Goal: Information Seeking & Learning: Learn about a topic

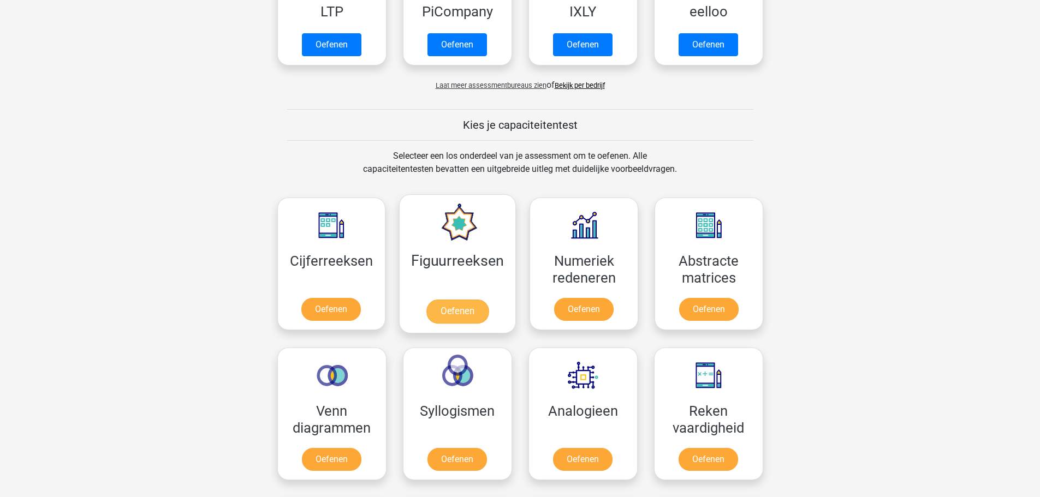
scroll to position [437, 0]
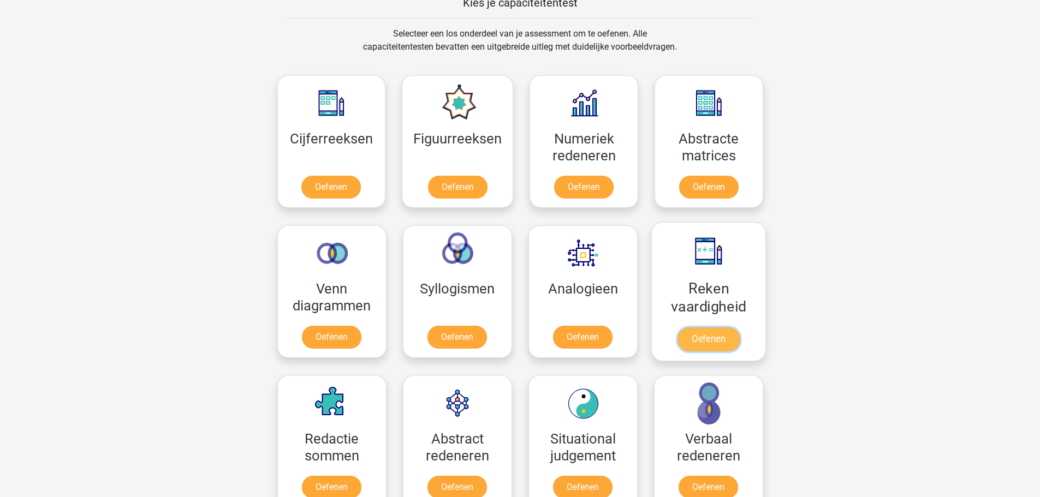
click at [723, 327] on link "Oefenen" at bounding box center [708, 339] width 62 height 24
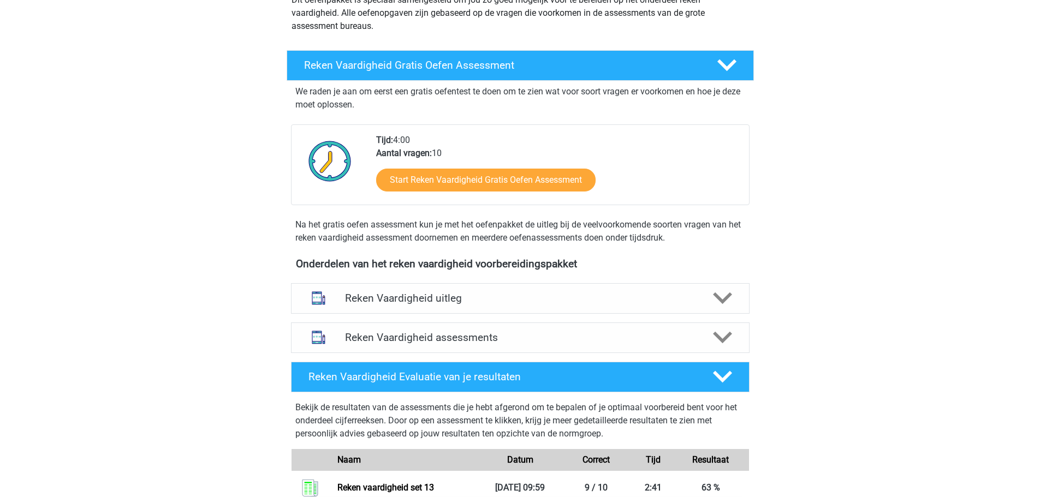
scroll to position [382, 0]
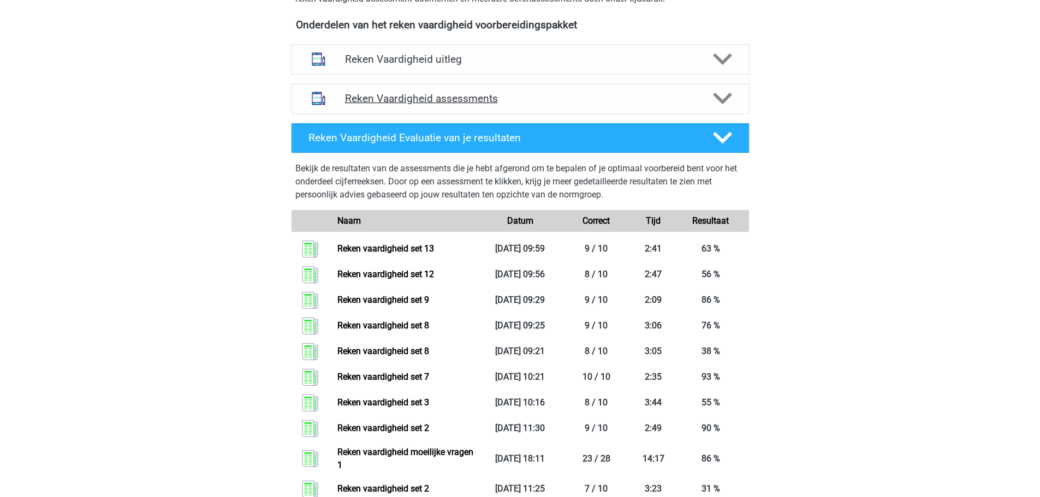
click at [530, 98] on h4 "Reken Vaardigheid assessments" at bounding box center [520, 98] width 350 height 13
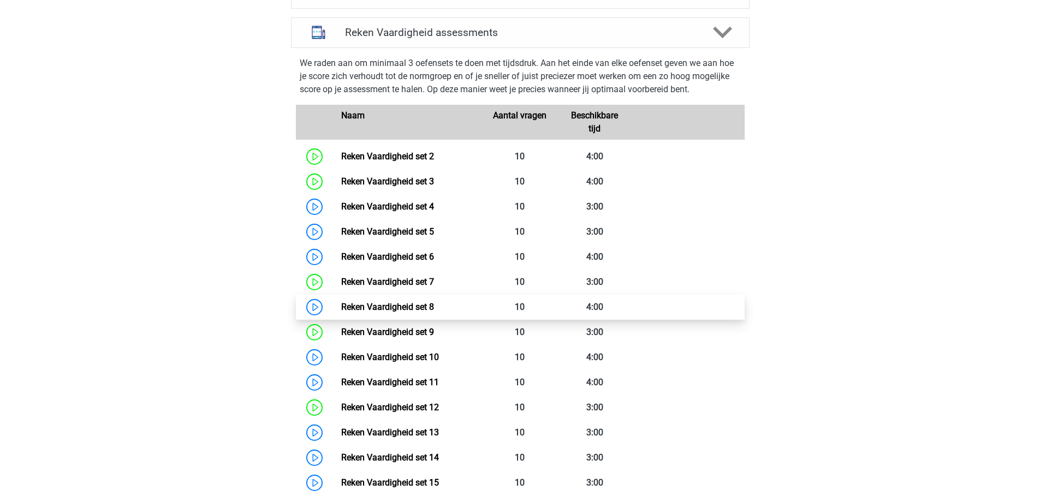
scroll to position [546, 0]
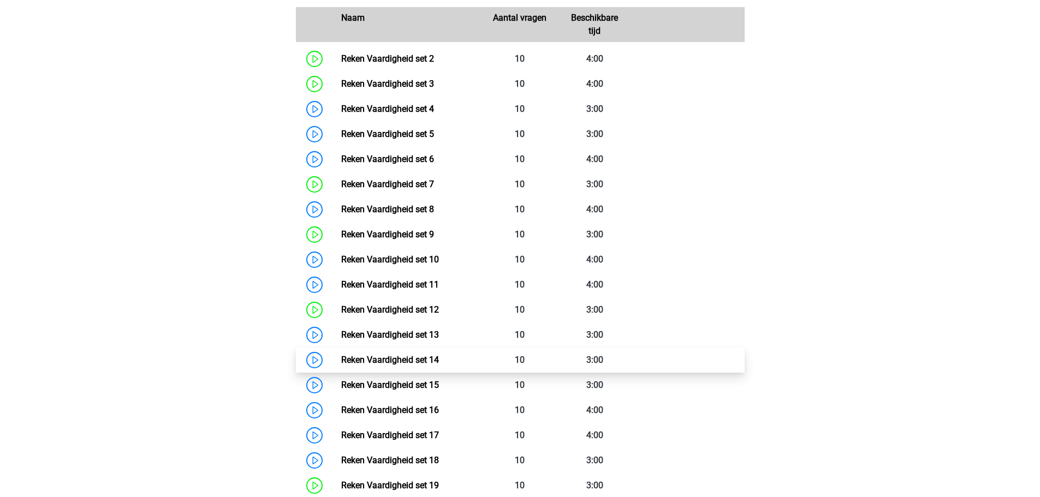
click at [439, 355] on link "Reken Vaardigheid set 14" at bounding box center [390, 360] width 98 height 10
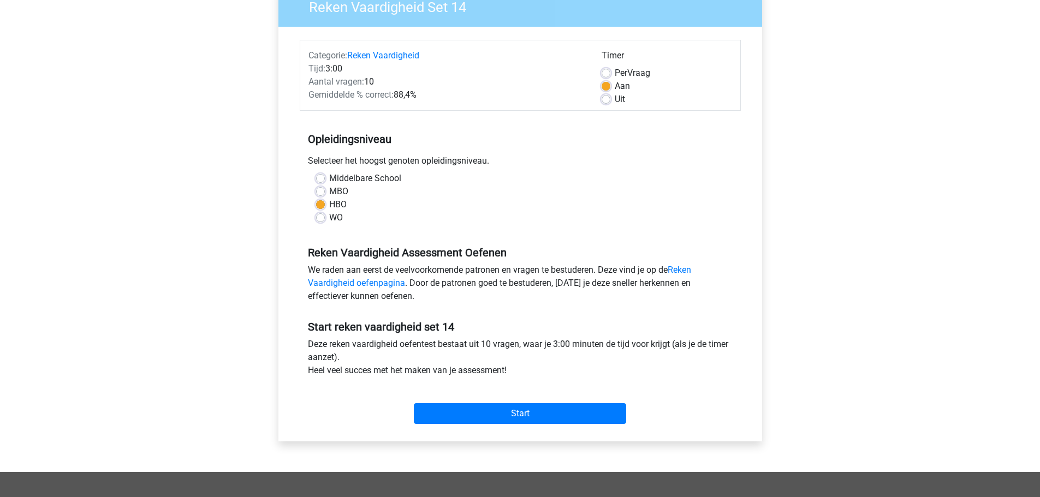
scroll to position [109, 0]
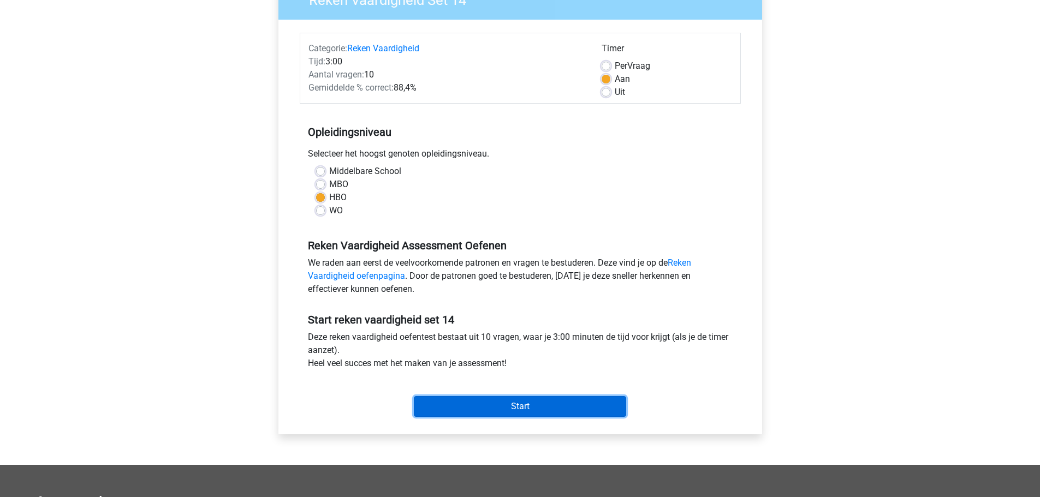
click at [551, 412] on input "Start" at bounding box center [520, 406] width 212 height 21
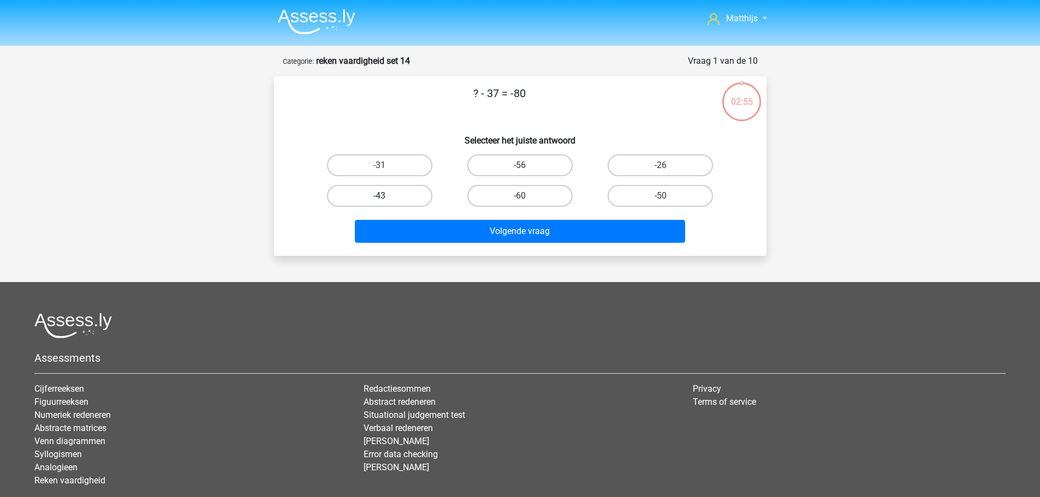
click at [405, 199] on label "-43" at bounding box center [379, 196] width 105 height 22
click at [386, 199] on input "-43" at bounding box center [382, 199] width 7 height 7
radio input "true"
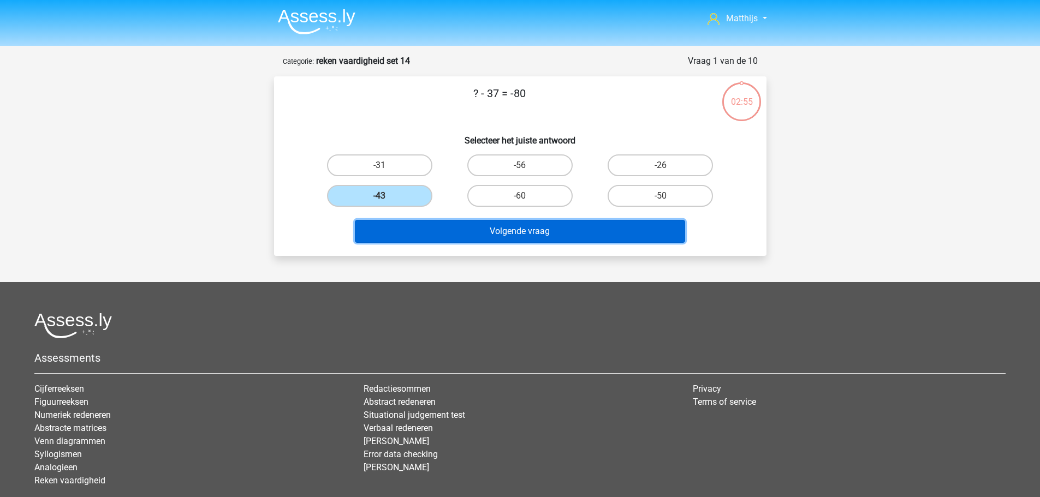
click at [613, 235] on button "Volgende vraag" at bounding box center [520, 231] width 330 height 23
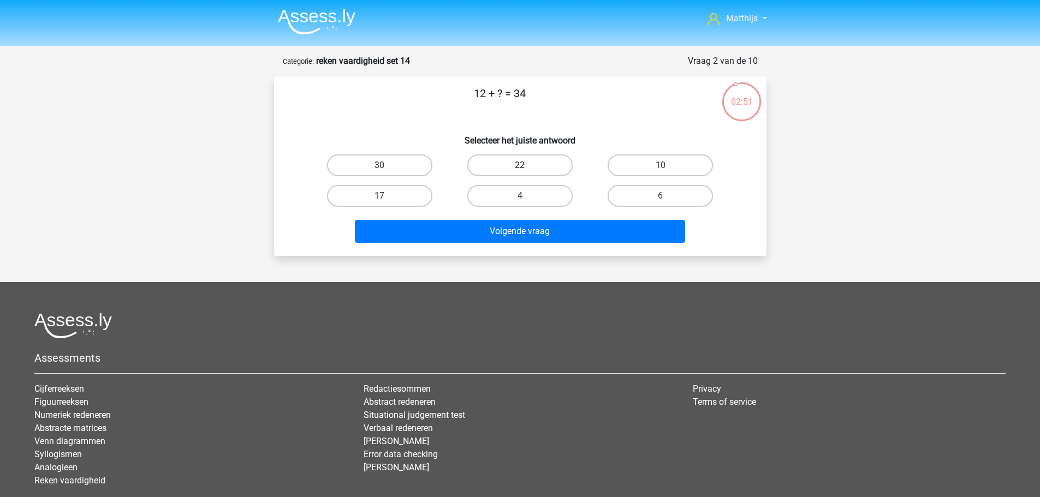
click at [547, 170] on label "22" at bounding box center [519, 165] width 105 height 22
click at [527, 170] on input "22" at bounding box center [523, 168] width 7 height 7
radio input "true"
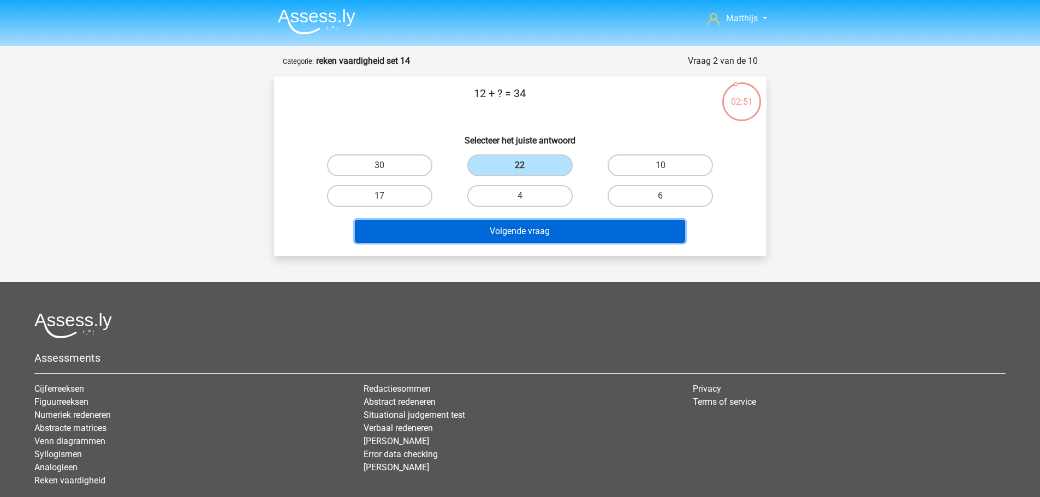
click at [574, 235] on button "Volgende vraag" at bounding box center [520, 231] width 330 height 23
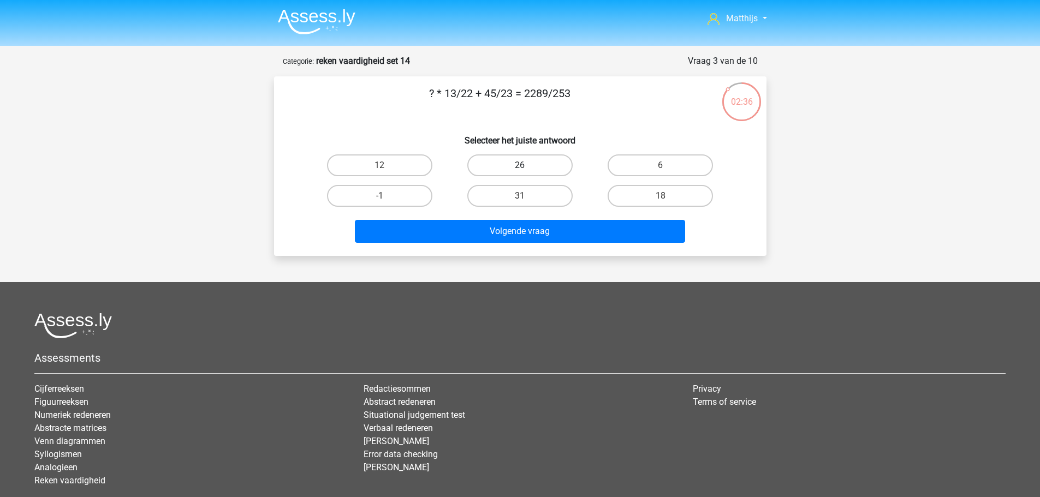
drag, startPoint x: 553, startPoint y: 165, endPoint x: 559, endPoint y: 171, distance: 8.9
click at [554, 166] on label "26" at bounding box center [519, 165] width 105 height 22
click at [527, 166] on input "26" at bounding box center [523, 168] width 7 height 7
radio input "true"
drag, startPoint x: 668, startPoint y: 195, endPoint x: 640, endPoint y: 214, distance: 33.8
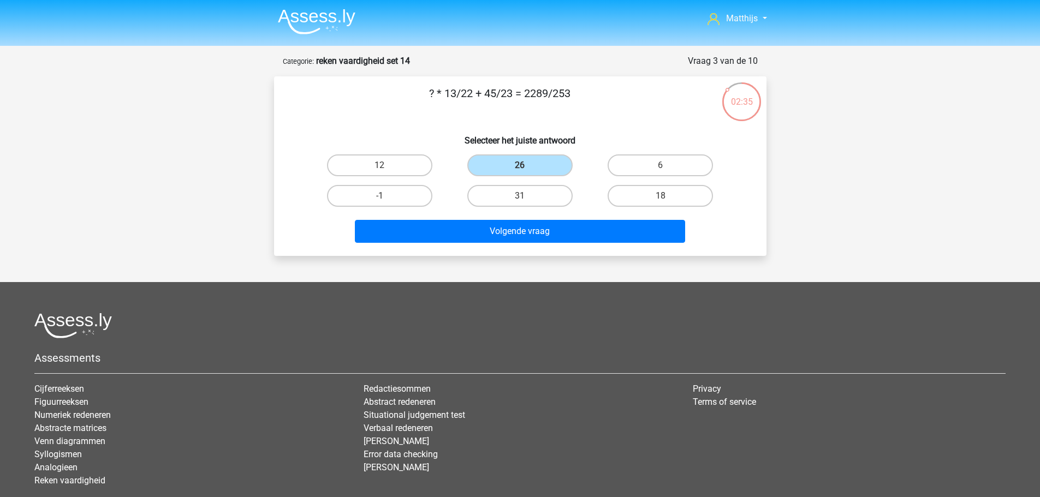
click at [669, 195] on label "18" at bounding box center [659, 196] width 105 height 22
click at [667, 196] on input "18" at bounding box center [663, 199] width 7 height 7
radio input "true"
click at [664, 163] on label "6" at bounding box center [659, 165] width 105 height 22
click at [664, 165] on input "6" at bounding box center [663, 168] width 7 height 7
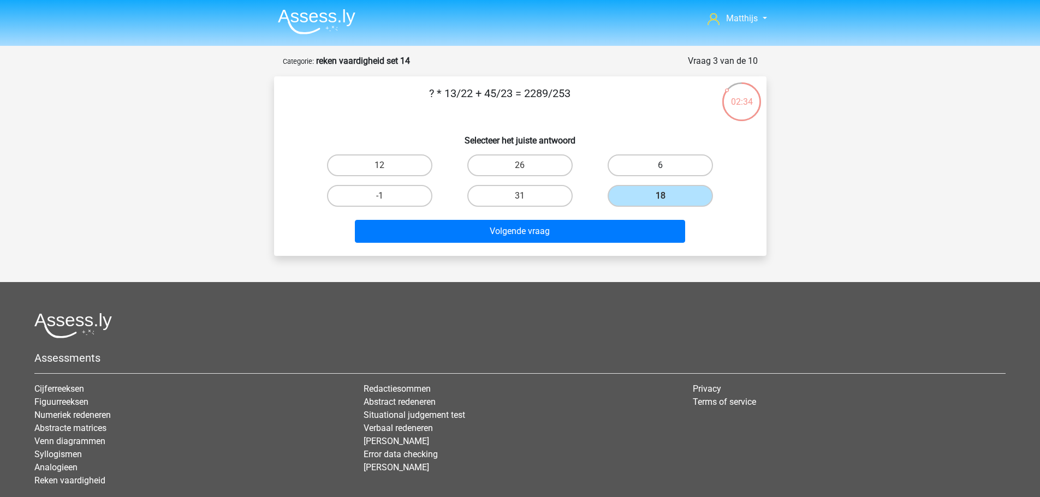
radio input "true"
click at [654, 193] on label "18" at bounding box center [659, 196] width 105 height 22
click at [660, 196] on input "18" at bounding box center [663, 199] width 7 height 7
radio input "true"
click at [392, 157] on div "12" at bounding box center [379, 165] width 140 height 31
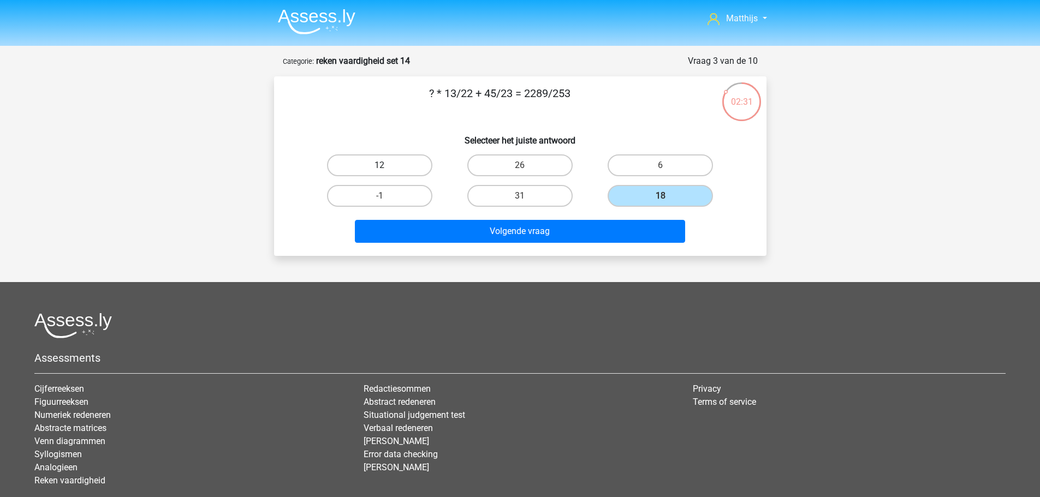
click at [416, 171] on label "12" at bounding box center [379, 165] width 105 height 22
click at [386, 171] on input "12" at bounding box center [382, 168] width 7 height 7
radio input "true"
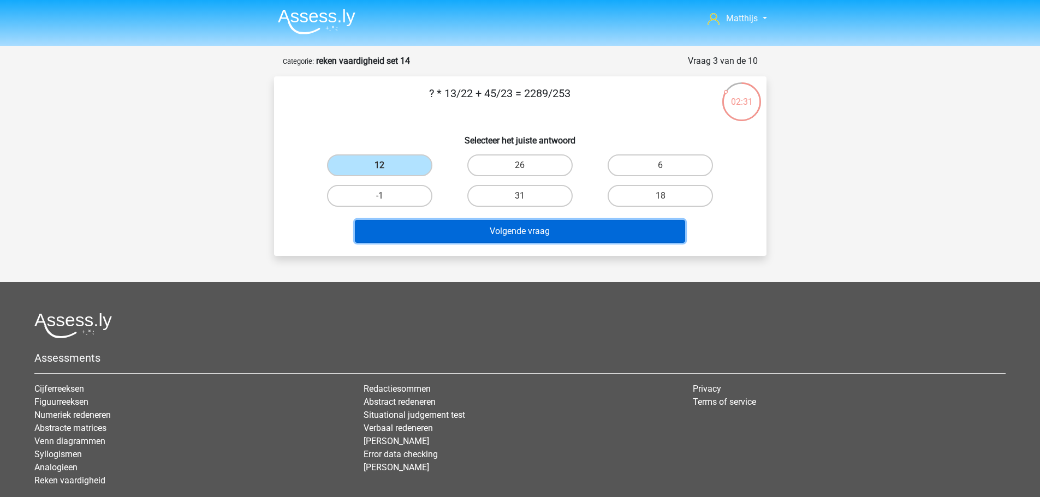
click at [562, 241] on button "Volgende vraag" at bounding box center [520, 231] width 330 height 23
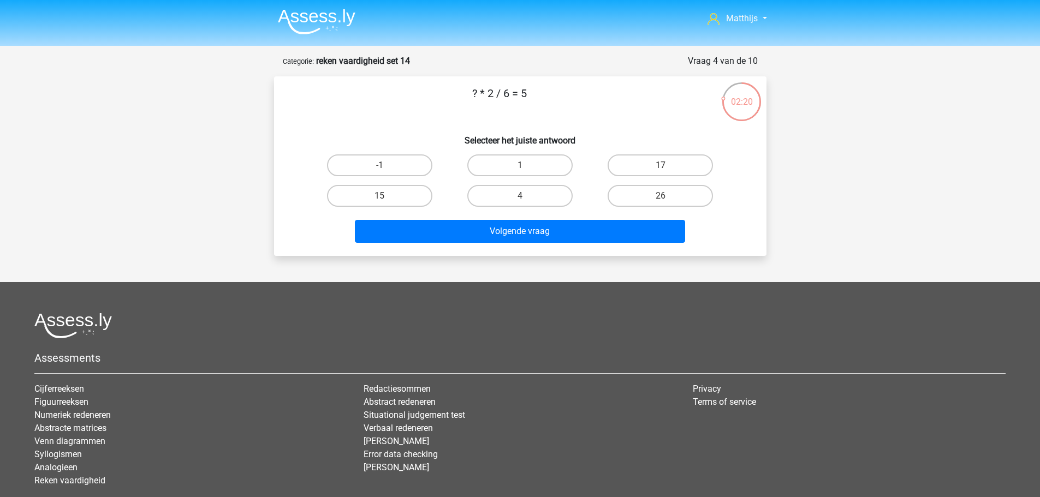
drag, startPoint x: 380, startPoint y: 197, endPoint x: 421, endPoint y: 211, distance: 43.1
click at [381, 197] on input "15" at bounding box center [382, 199] width 7 height 7
radio input "true"
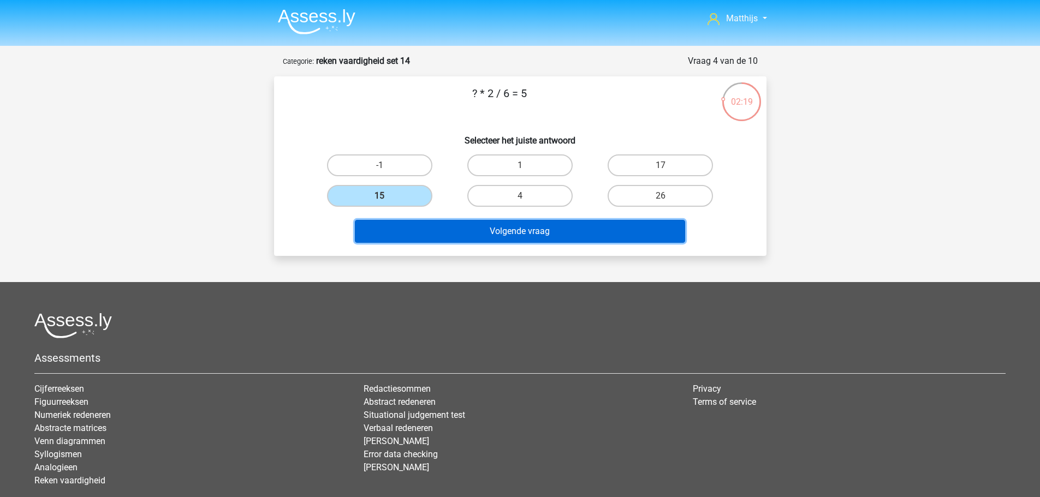
click at [506, 235] on button "Volgende vraag" at bounding box center [520, 231] width 330 height 23
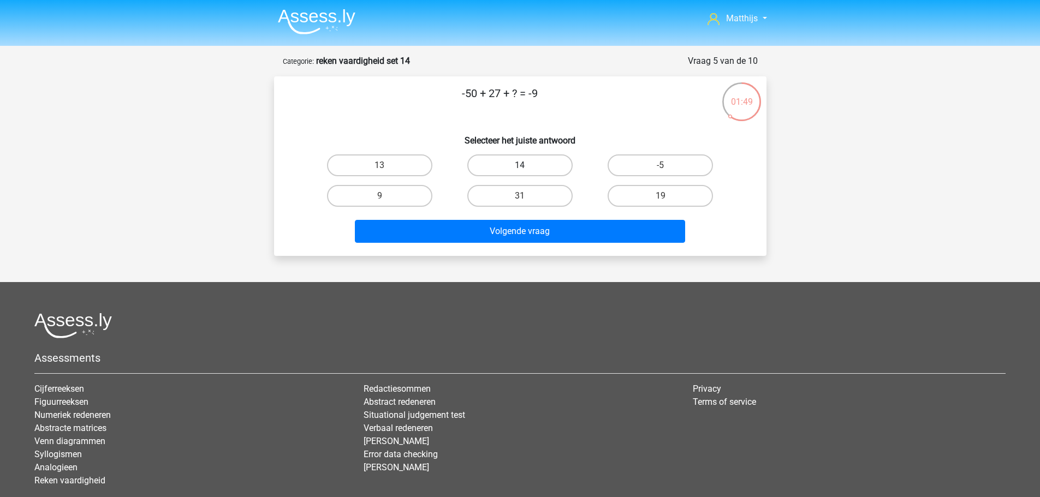
click at [540, 165] on label "14" at bounding box center [519, 165] width 105 height 22
click at [527, 165] on input "14" at bounding box center [523, 168] width 7 height 7
radio input "true"
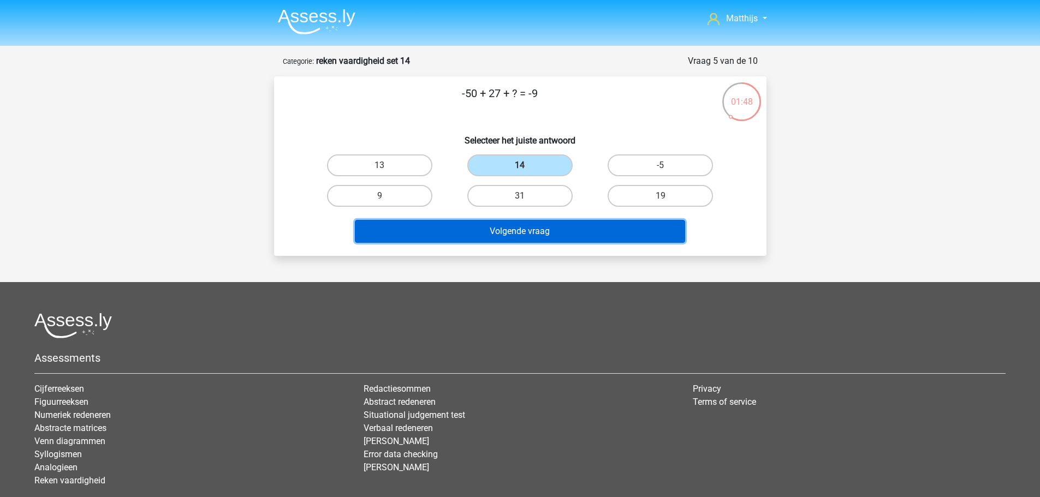
click at [629, 236] on button "Volgende vraag" at bounding box center [520, 231] width 330 height 23
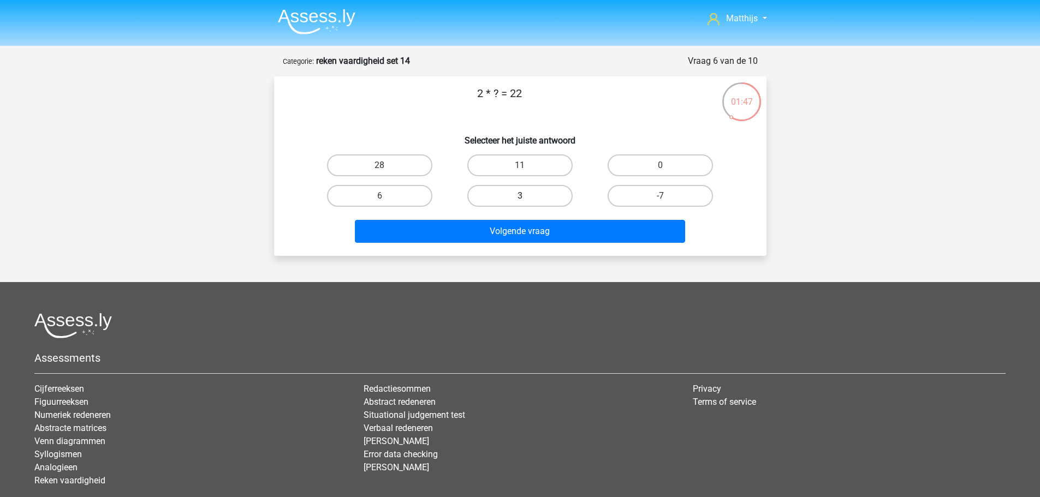
drag, startPoint x: 552, startPoint y: 170, endPoint x: 559, endPoint y: 190, distance: 21.6
click at [551, 170] on label "11" at bounding box center [519, 165] width 105 height 22
click at [527, 170] on input "11" at bounding box center [523, 168] width 7 height 7
radio input "true"
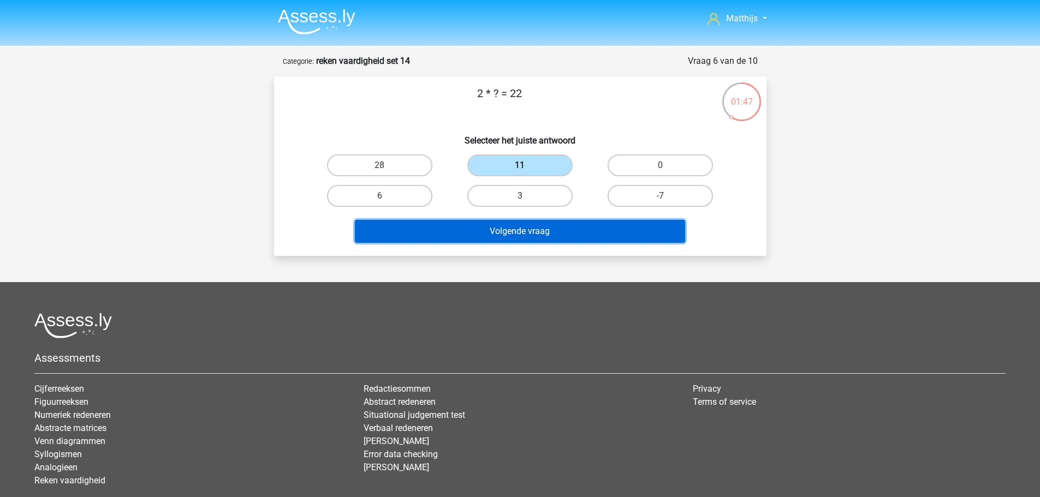
click at [594, 232] on button "Volgende vraag" at bounding box center [520, 231] width 330 height 23
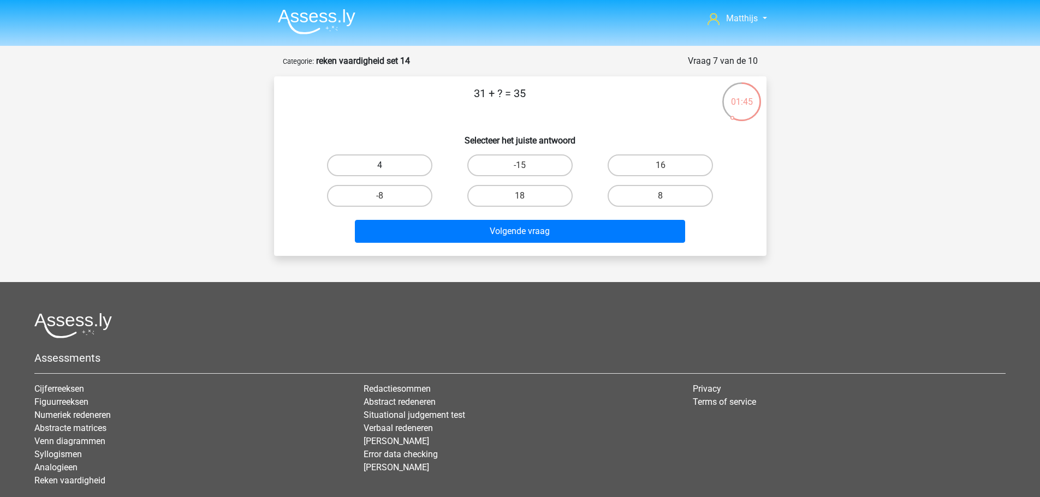
click at [409, 165] on label "4" at bounding box center [379, 165] width 105 height 22
click at [386, 165] on input "4" at bounding box center [382, 168] width 7 height 7
radio input "true"
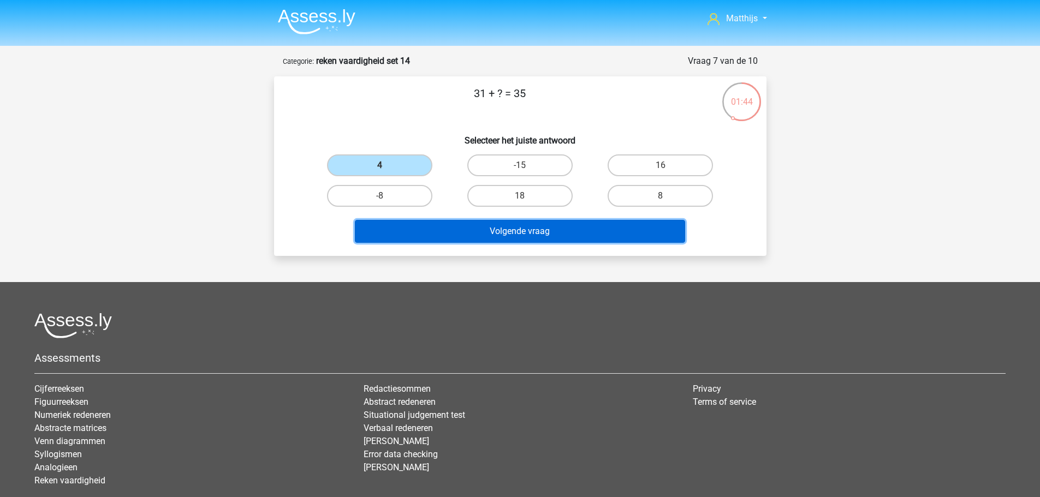
click at [592, 237] on button "Volgende vraag" at bounding box center [520, 231] width 330 height 23
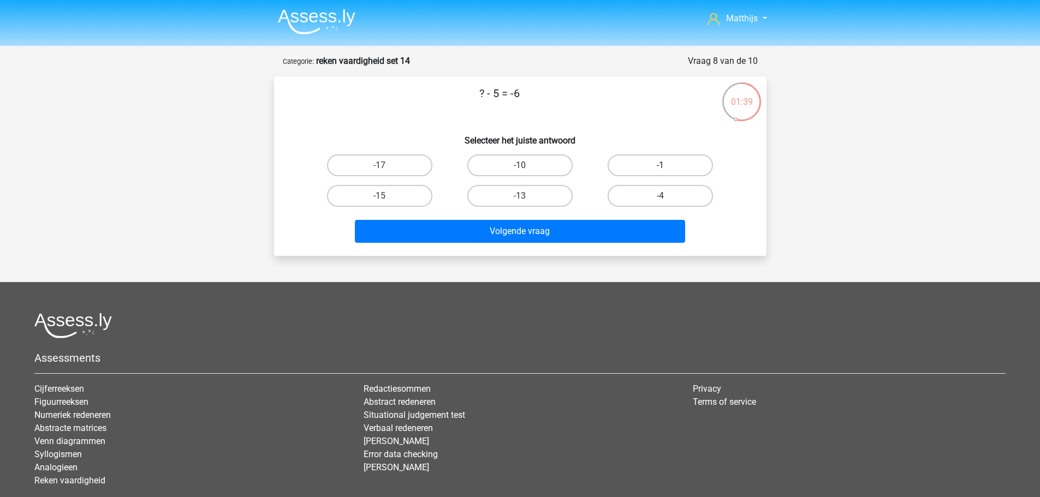
click at [672, 164] on label "-1" at bounding box center [659, 165] width 105 height 22
click at [667, 165] on input "-1" at bounding box center [663, 168] width 7 height 7
radio input "true"
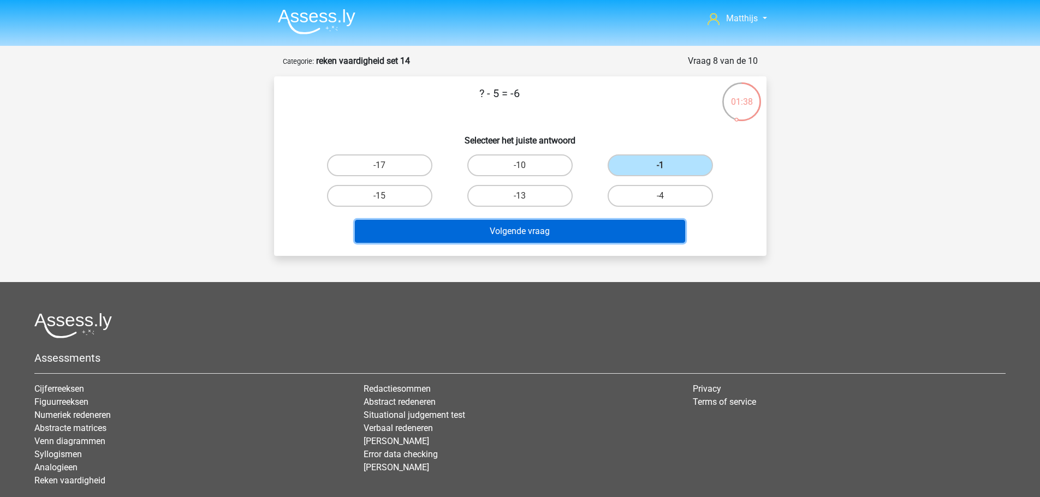
click at [598, 230] on button "Volgende vraag" at bounding box center [520, 231] width 330 height 23
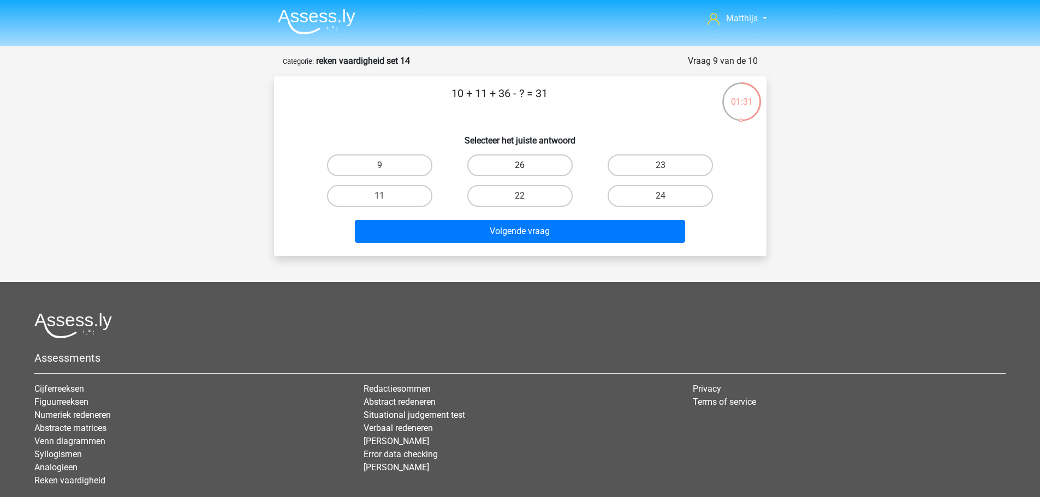
click at [549, 172] on label "26" at bounding box center [519, 165] width 105 height 22
click at [527, 172] on input "26" at bounding box center [523, 168] width 7 height 7
radio input "true"
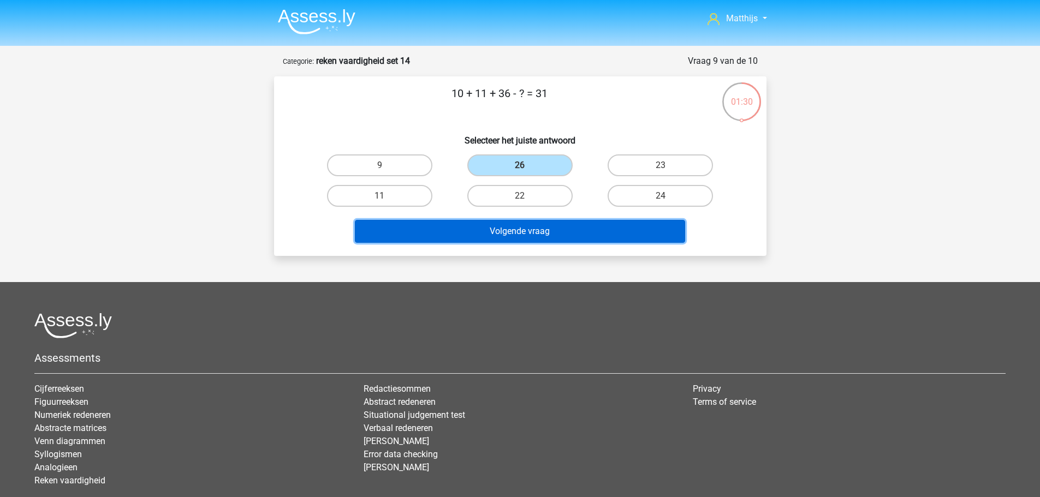
click at [587, 234] on button "Volgende vraag" at bounding box center [520, 231] width 330 height 23
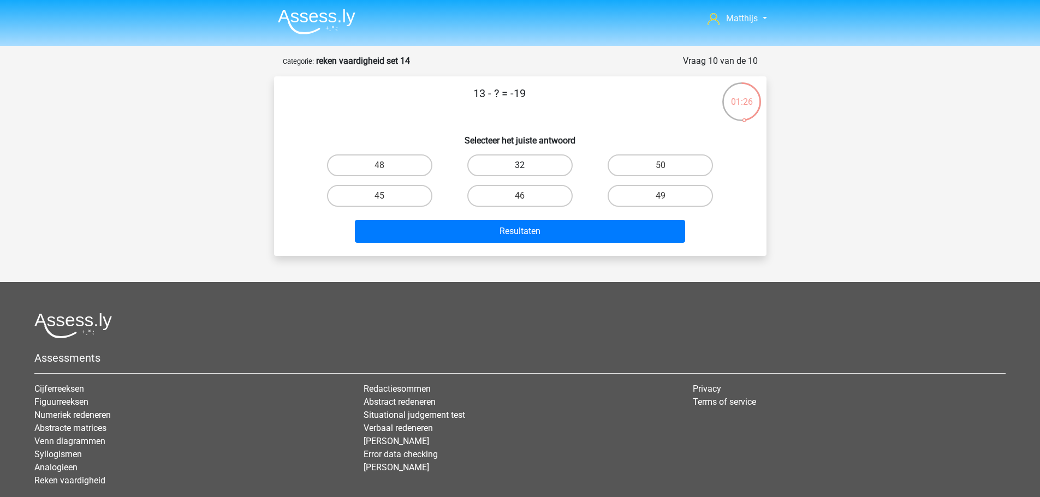
click at [552, 165] on label "32" at bounding box center [519, 165] width 105 height 22
click at [527, 165] on input "32" at bounding box center [523, 168] width 7 height 7
radio input "true"
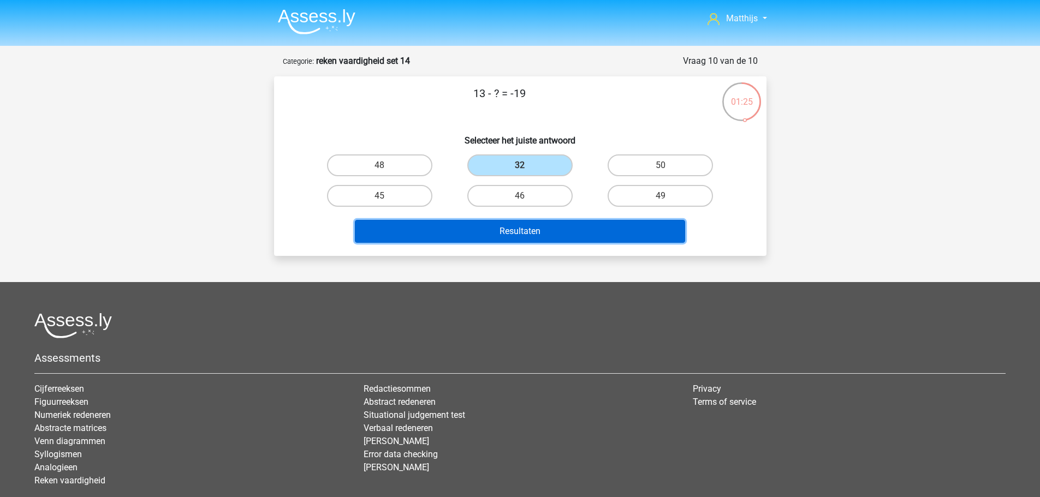
click at [610, 228] on button "Resultaten" at bounding box center [520, 231] width 330 height 23
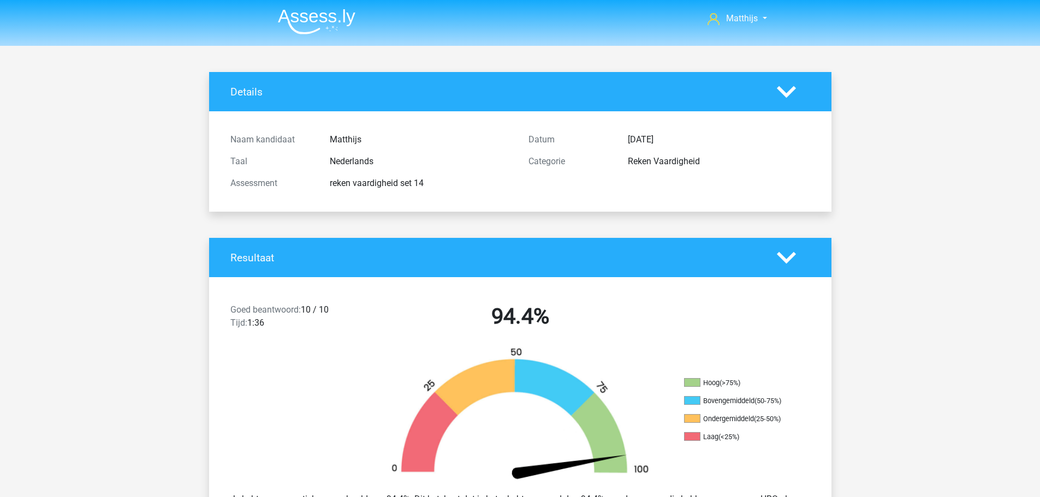
click at [330, 21] on img at bounding box center [316, 22] width 77 height 26
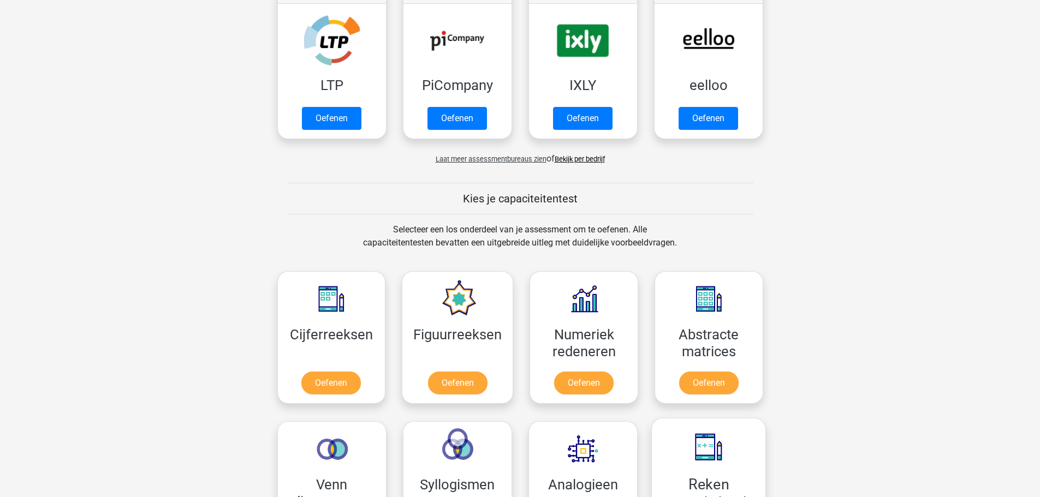
scroll to position [382, 0]
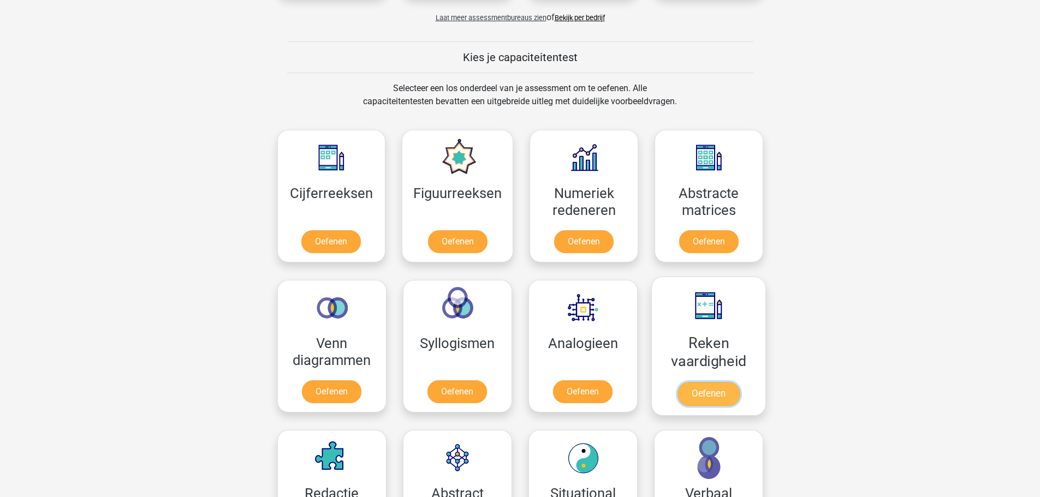
click at [731, 382] on link "Oefenen" at bounding box center [708, 394] width 62 height 24
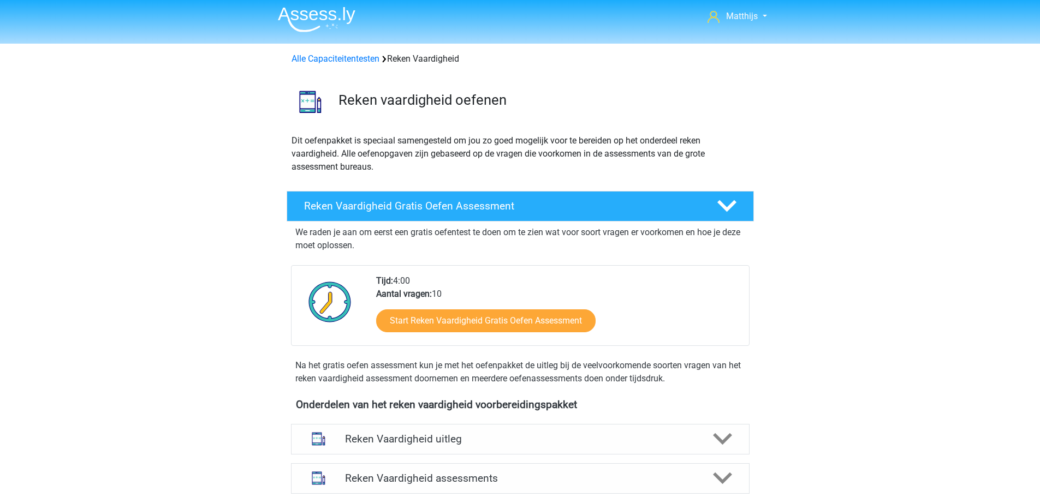
scroll to position [327, 0]
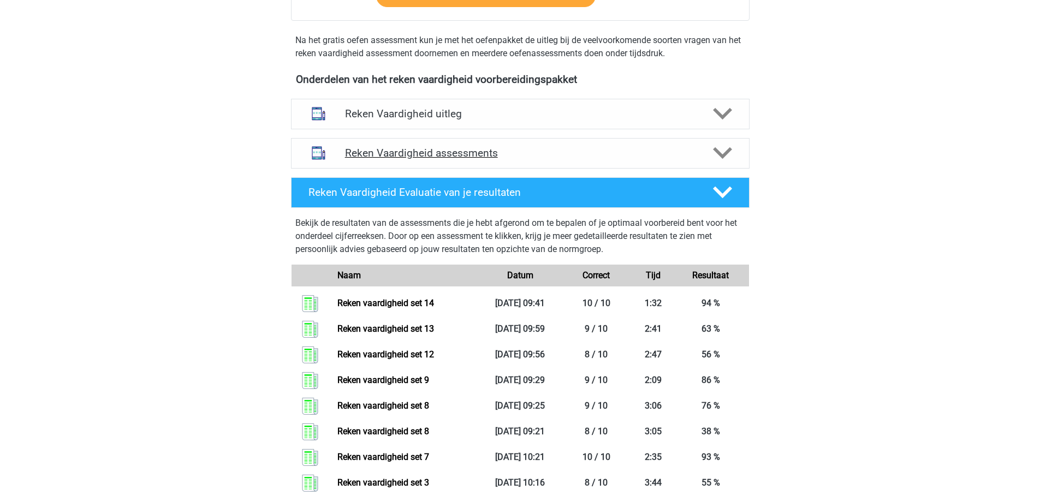
click at [645, 156] on h4 "Reken Vaardigheid assessments" at bounding box center [520, 153] width 350 height 13
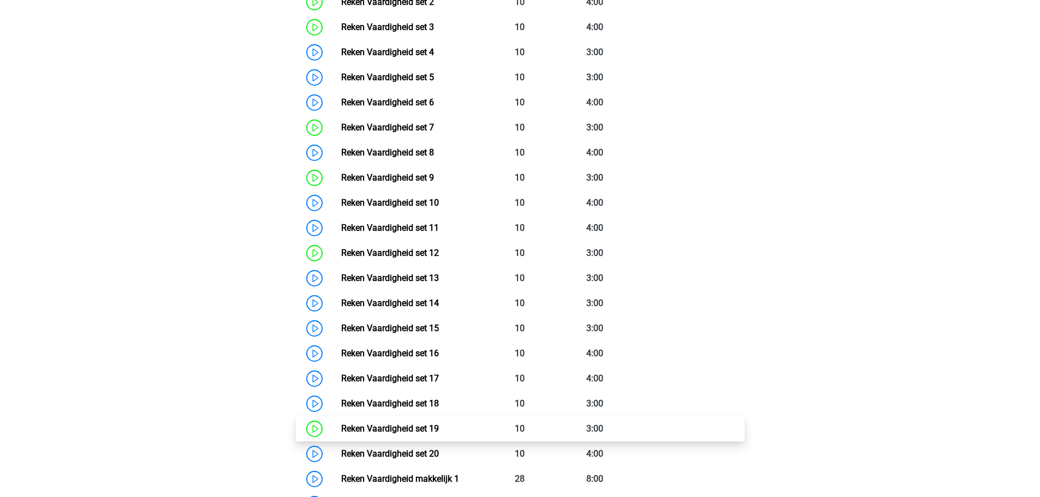
scroll to position [655, 0]
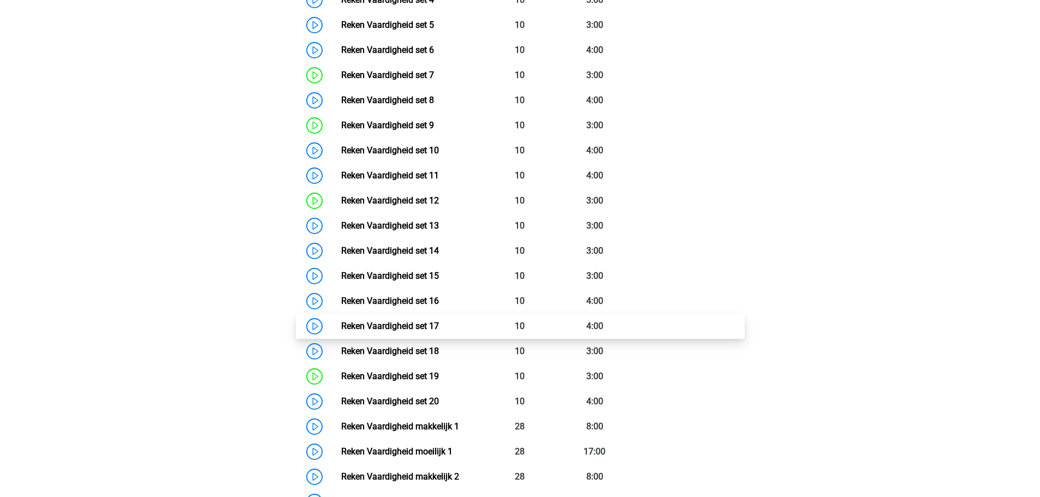
click at [439, 326] on link "Reken Vaardigheid set 17" at bounding box center [390, 326] width 98 height 10
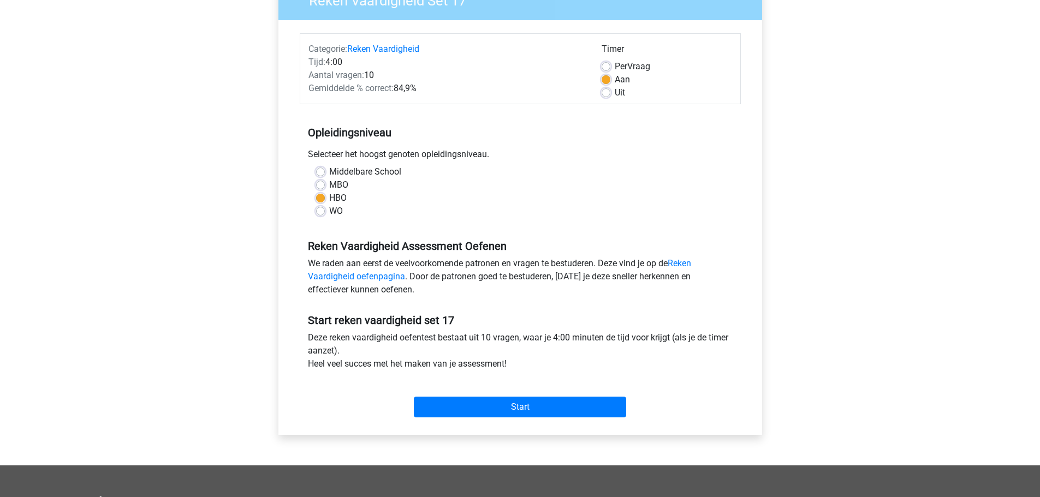
scroll to position [109, 0]
drag, startPoint x: 506, startPoint y: 409, endPoint x: 499, endPoint y: 393, distance: 17.3
click at [508, 409] on input "Start" at bounding box center [520, 406] width 212 height 21
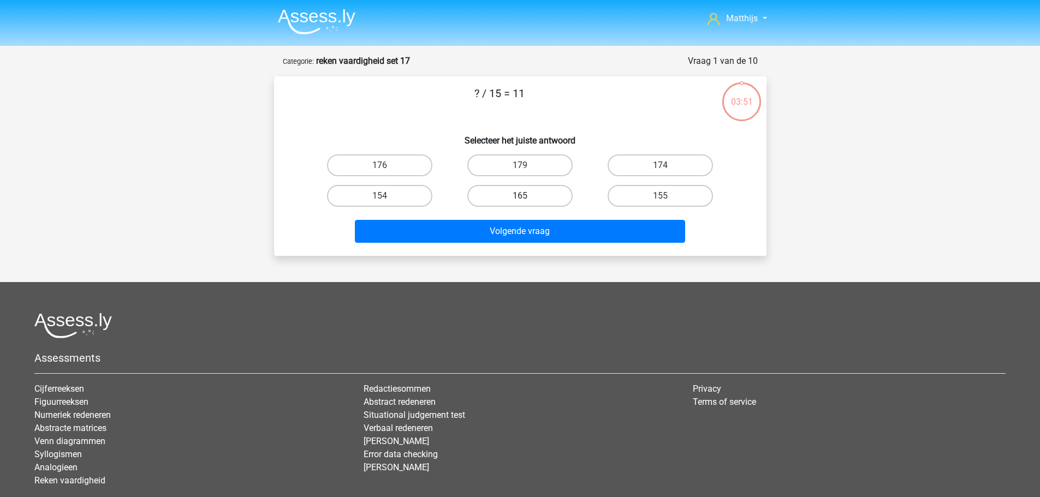
click at [518, 192] on label "165" at bounding box center [519, 196] width 105 height 22
click at [520, 196] on input "165" at bounding box center [523, 199] width 7 height 7
radio input "true"
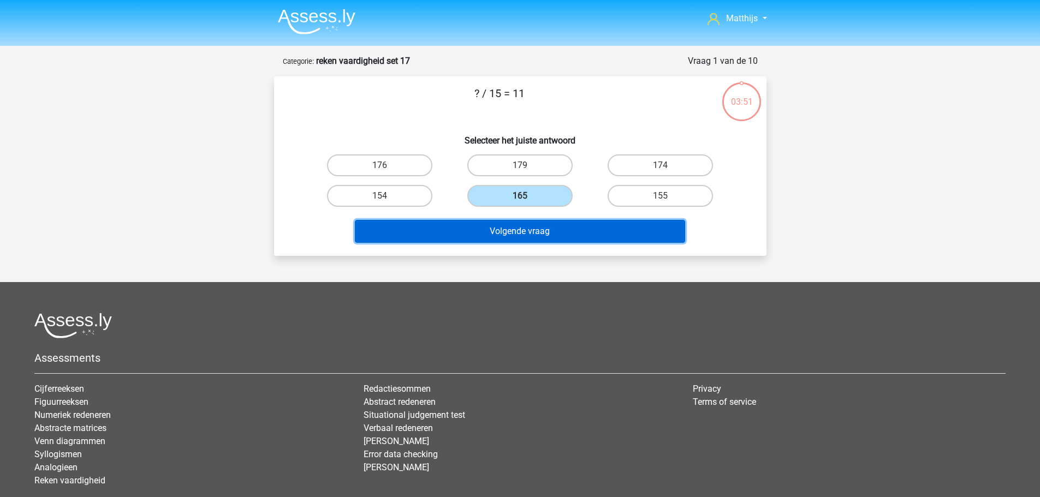
click at [559, 235] on button "Volgende vraag" at bounding box center [520, 231] width 330 height 23
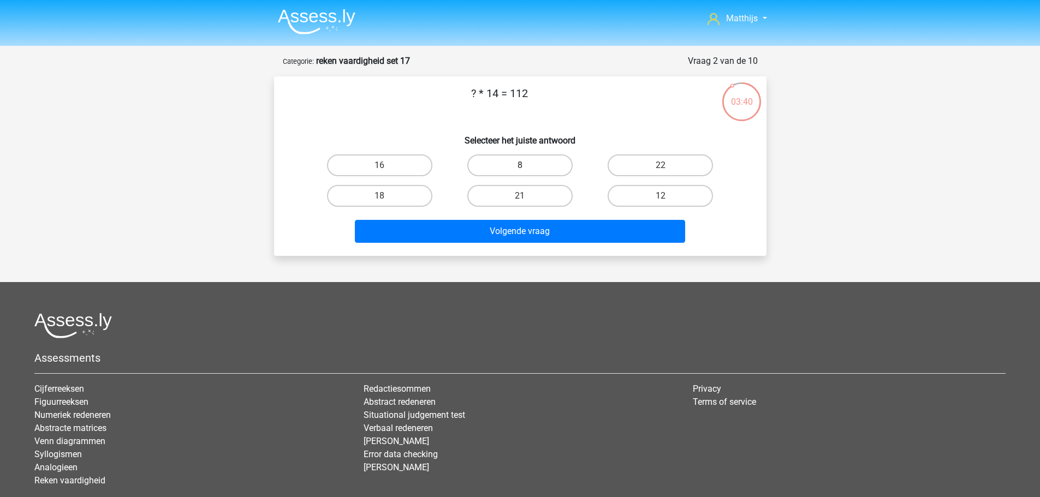
click at [509, 163] on label "8" at bounding box center [519, 165] width 105 height 22
click at [520, 165] on input "8" at bounding box center [523, 168] width 7 height 7
radio input "true"
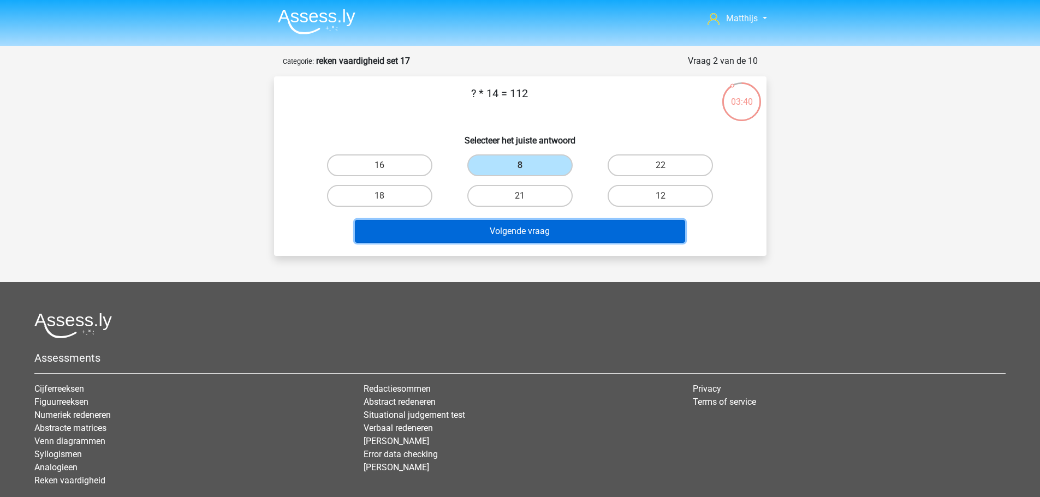
click at [627, 226] on button "Volgende vraag" at bounding box center [520, 231] width 330 height 23
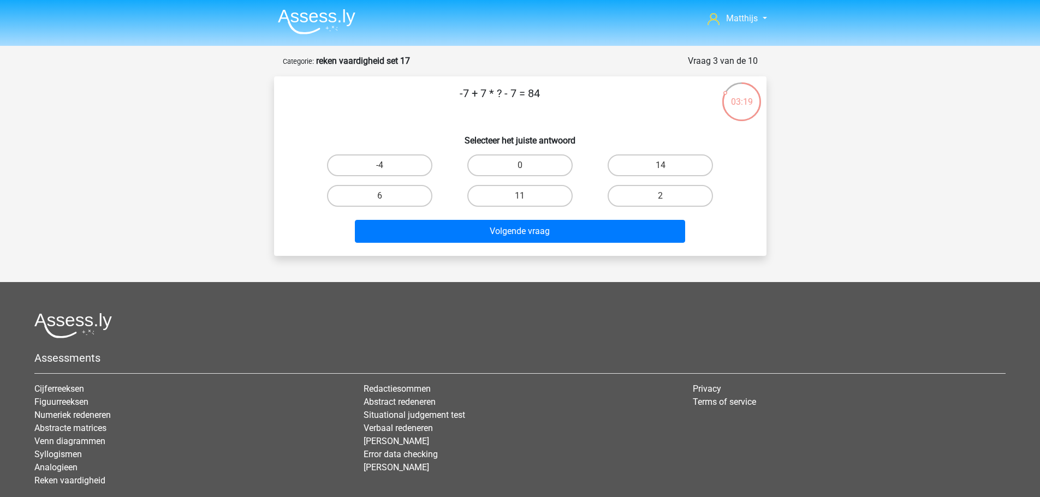
drag, startPoint x: 655, startPoint y: 159, endPoint x: 661, endPoint y: 170, distance: 12.2
click at [659, 163] on label "14" at bounding box center [659, 165] width 105 height 22
click at [660, 165] on input "14" at bounding box center [663, 168] width 7 height 7
radio input "true"
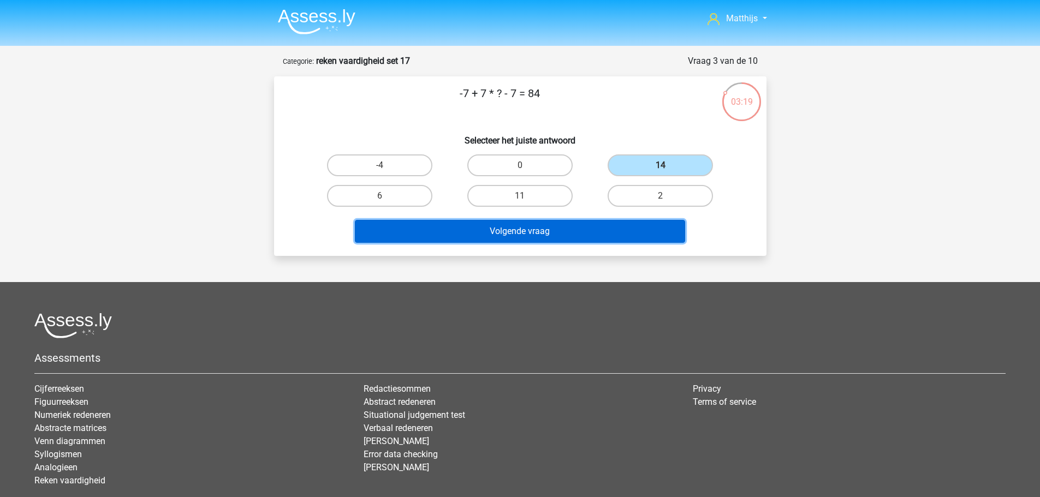
click at [633, 233] on button "Volgende vraag" at bounding box center [520, 231] width 330 height 23
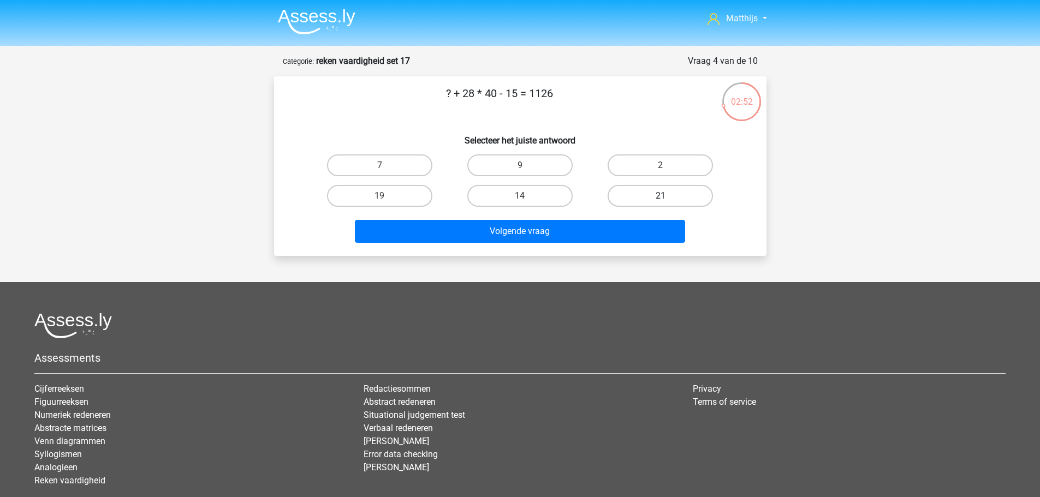
click at [656, 200] on label "21" at bounding box center [659, 196] width 105 height 22
click at [660, 200] on input "21" at bounding box center [663, 199] width 7 height 7
radio input "true"
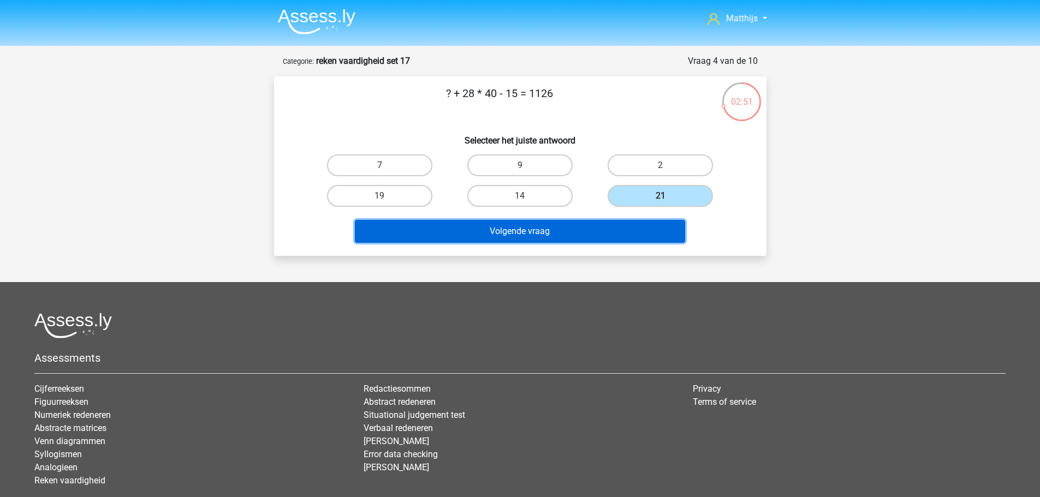
click at [623, 237] on button "Volgende vraag" at bounding box center [520, 231] width 330 height 23
drag, startPoint x: 541, startPoint y: 230, endPoint x: 559, endPoint y: 222, distance: 20.1
click at [541, 230] on button "Volgende vraag" at bounding box center [520, 231] width 330 height 23
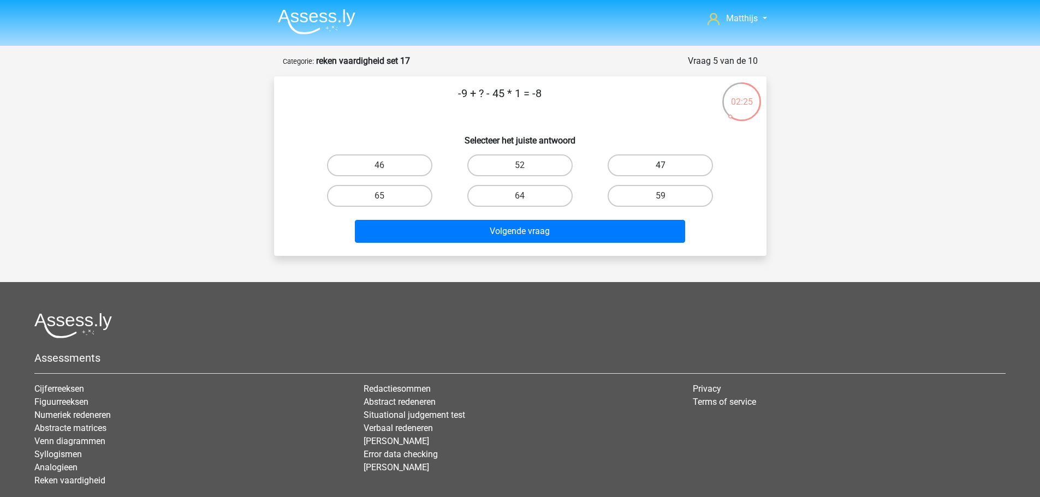
click at [649, 163] on label "47" at bounding box center [659, 165] width 105 height 22
click at [660, 165] on input "47" at bounding box center [663, 168] width 7 height 7
radio input "true"
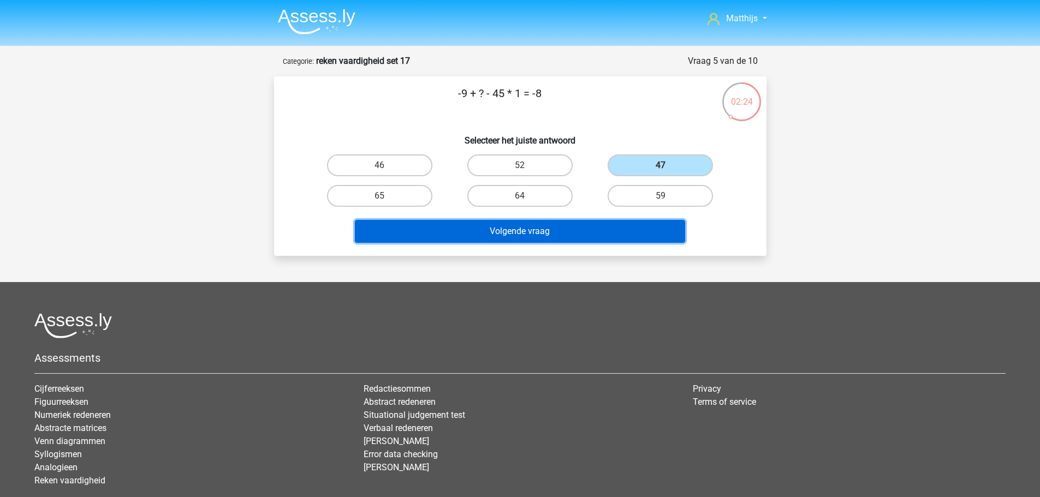
drag, startPoint x: 551, startPoint y: 235, endPoint x: 545, endPoint y: 237, distance: 6.4
click at [548, 235] on button "Volgende vraag" at bounding box center [520, 231] width 330 height 23
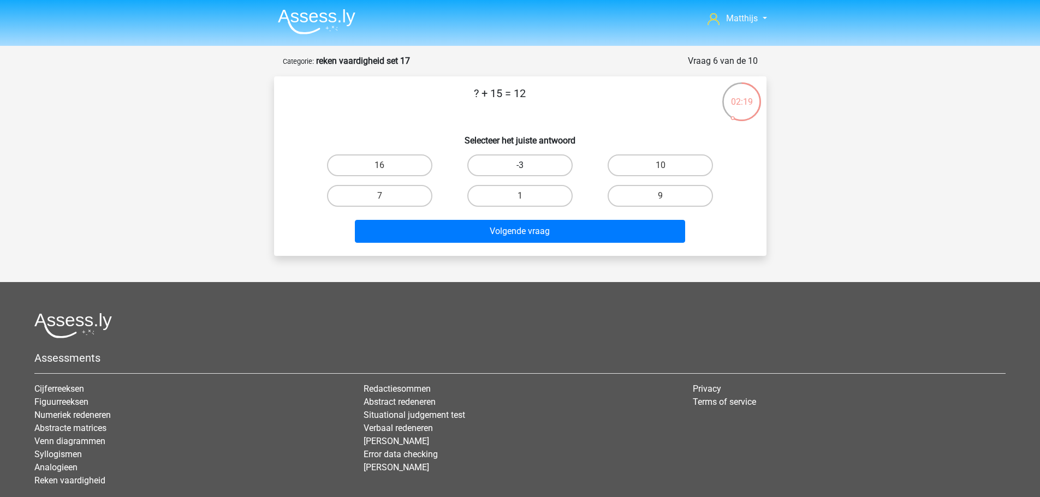
click at [545, 170] on label "-3" at bounding box center [519, 165] width 105 height 22
click at [527, 170] on input "-3" at bounding box center [523, 168] width 7 height 7
radio input "true"
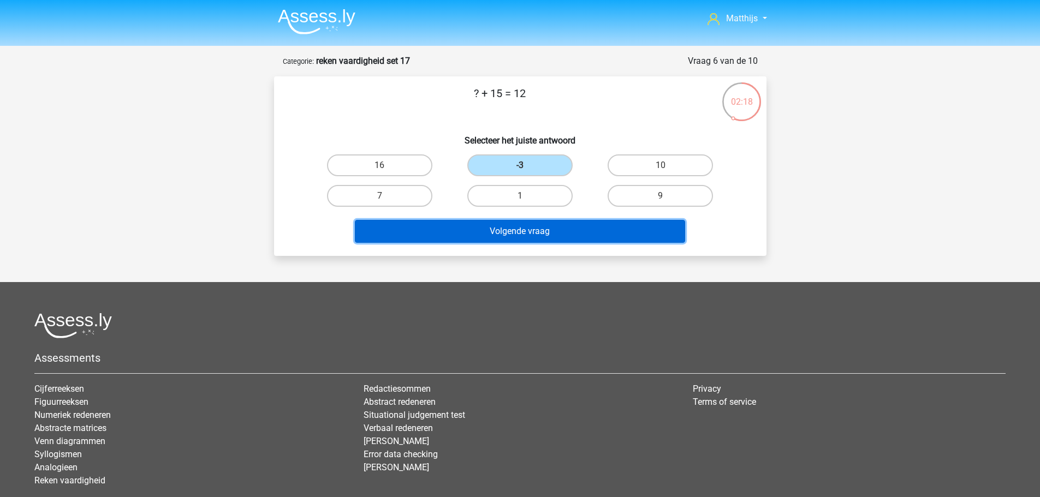
click at [574, 235] on button "Volgende vraag" at bounding box center [520, 231] width 330 height 23
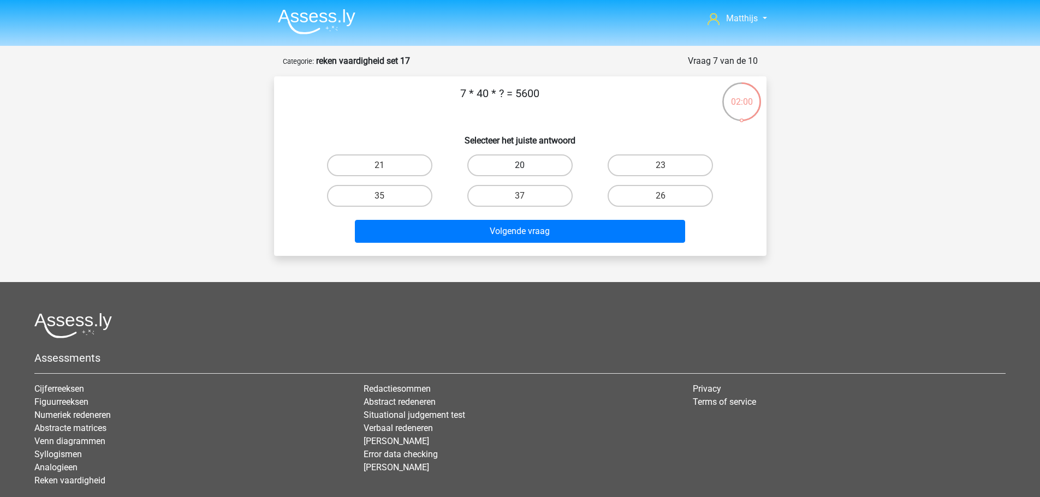
drag, startPoint x: 556, startPoint y: 163, endPoint x: 557, endPoint y: 170, distance: 7.2
click at [556, 166] on label "20" at bounding box center [519, 165] width 105 height 22
click at [527, 166] on input "20" at bounding box center [523, 168] width 7 height 7
radio input "true"
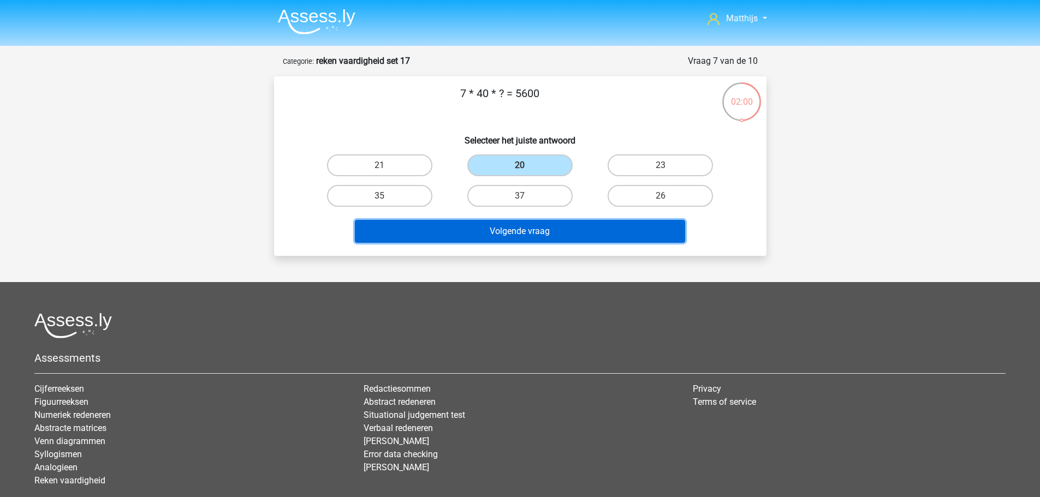
click at [598, 230] on button "Volgende vraag" at bounding box center [520, 231] width 330 height 23
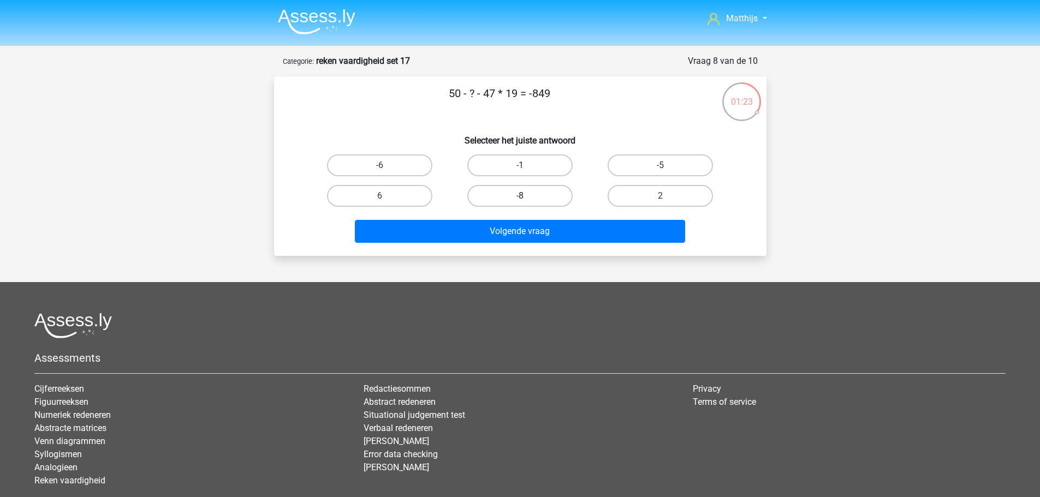
click at [518, 195] on label "-8" at bounding box center [519, 196] width 105 height 22
click at [520, 196] on input "-8" at bounding box center [523, 199] width 7 height 7
radio input "true"
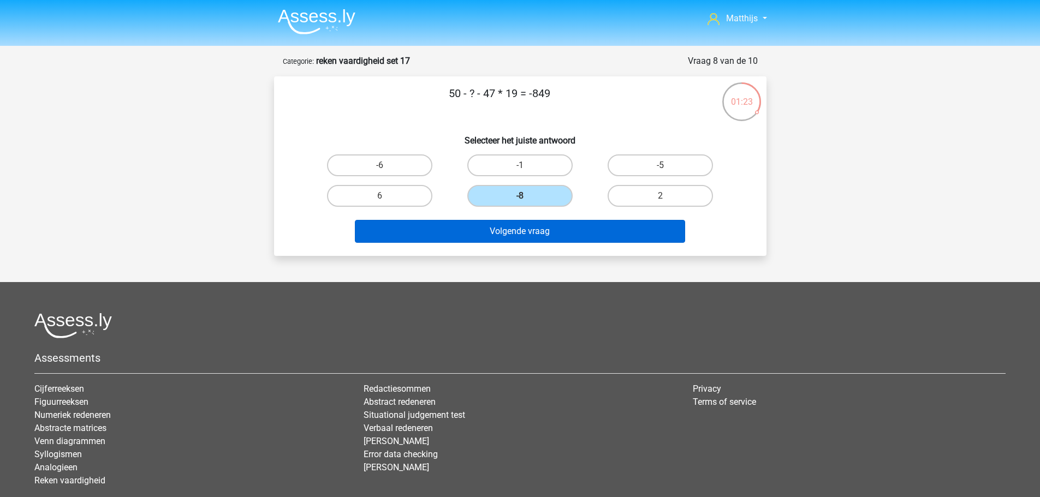
drag, startPoint x: 560, startPoint y: 256, endPoint x: 586, endPoint y: 225, distance: 40.3
click at [560, 255] on div "50 - ? - 47 * 19 = -849 Selecteer het juiste antwoord -6 -1 -5" at bounding box center [520, 166] width 492 height 180
click at [590, 222] on button "Volgende vraag" at bounding box center [520, 231] width 330 height 23
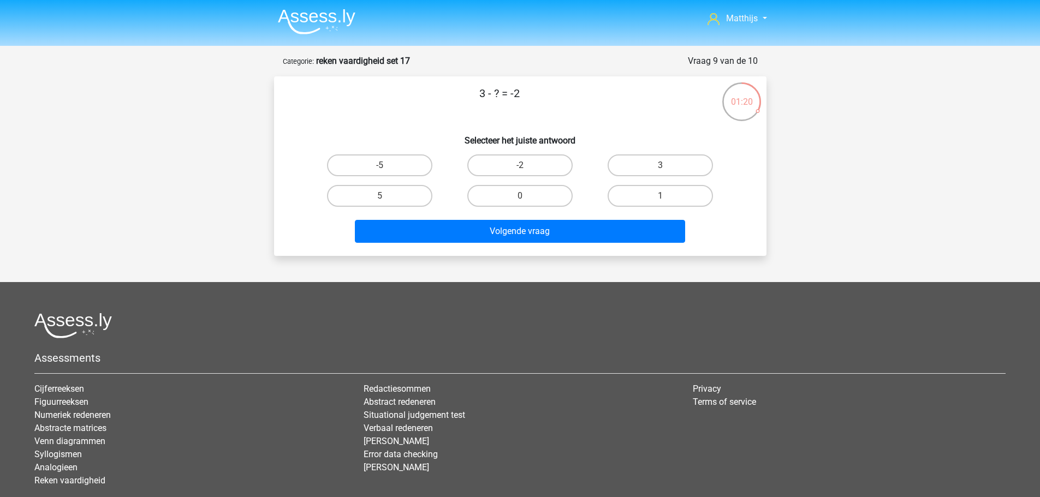
drag, startPoint x: 402, startPoint y: 162, endPoint x: 442, endPoint y: 184, distance: 45.2
click at [414, 170] on label "-5" at bounding box center [379, 165] width 105 height 22
click at [386, 170] on input "-5" at bounding box center [382, 168] width 7 height 7
radio input "true"
drag, startPoint x: 391, startPoint y: 194, endPoint x: 398, endPoint y: 197, distance: 7.8
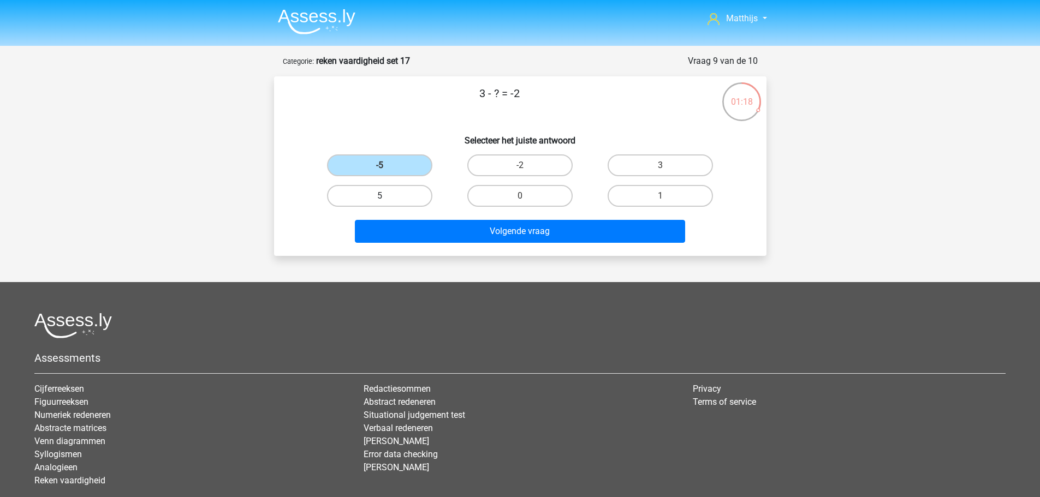
click at [394, 195] on label "5" at bounding box center [379, 196] width 105 height 22
click at [386, 196] on input "5" at bounding box center [382, 199] width 7 height 7
radio input "true"
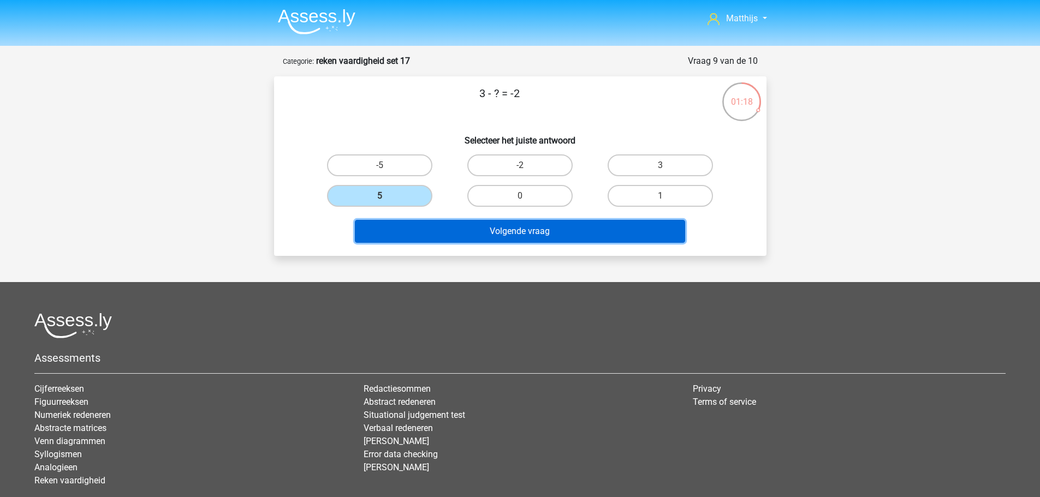
click at [457, 230] on button "Volgende vraag" at bounding box center [520, 231] width 330 height 23
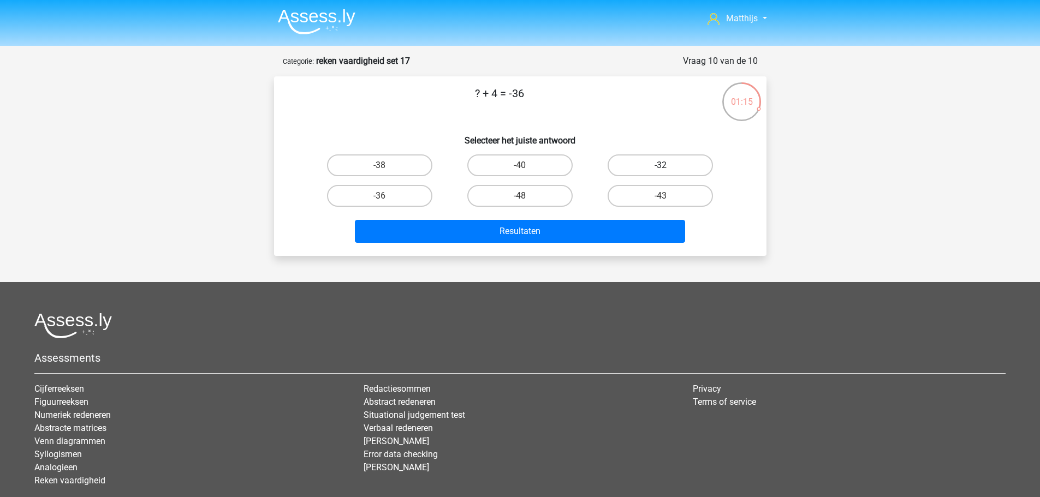
click at [680, 162] on label "-32" at bounding box center [659, 165] width 105 height 22
click at [667, 165] on input "-32" at bounding box center [663, 168] width 7 height 7
radio input "true"
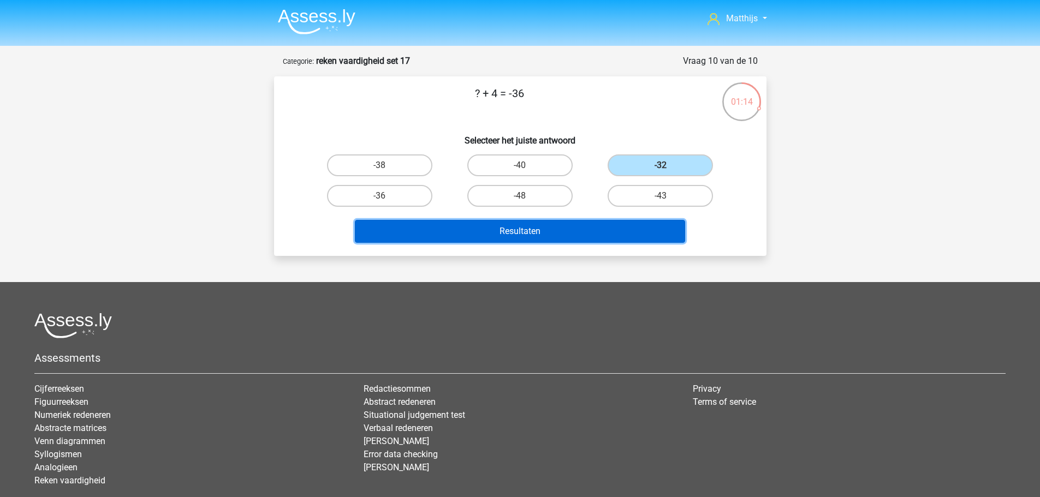
click at [561, 226] on button "Resultaten" at bounding box center [520, 231] width 330 height 23
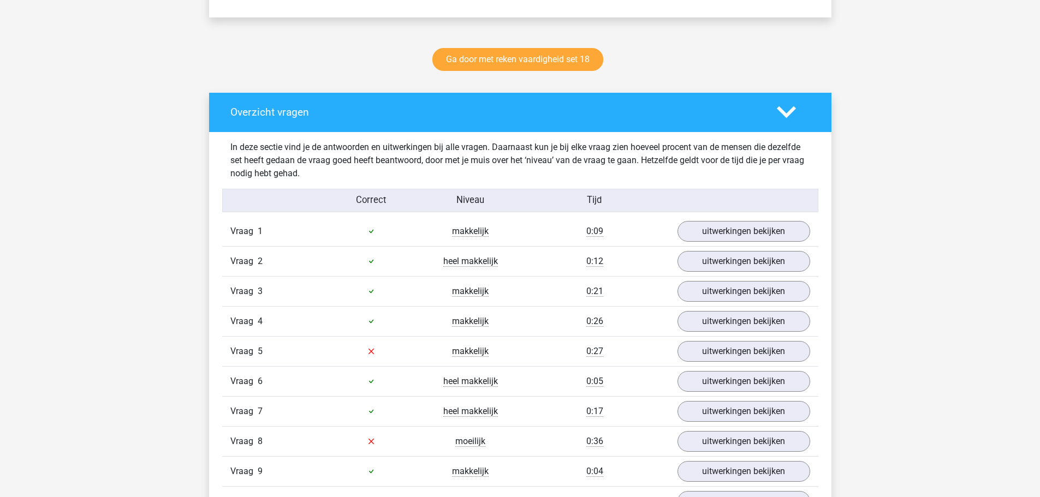
scroll to position [655, 0]
